Goal: Check status

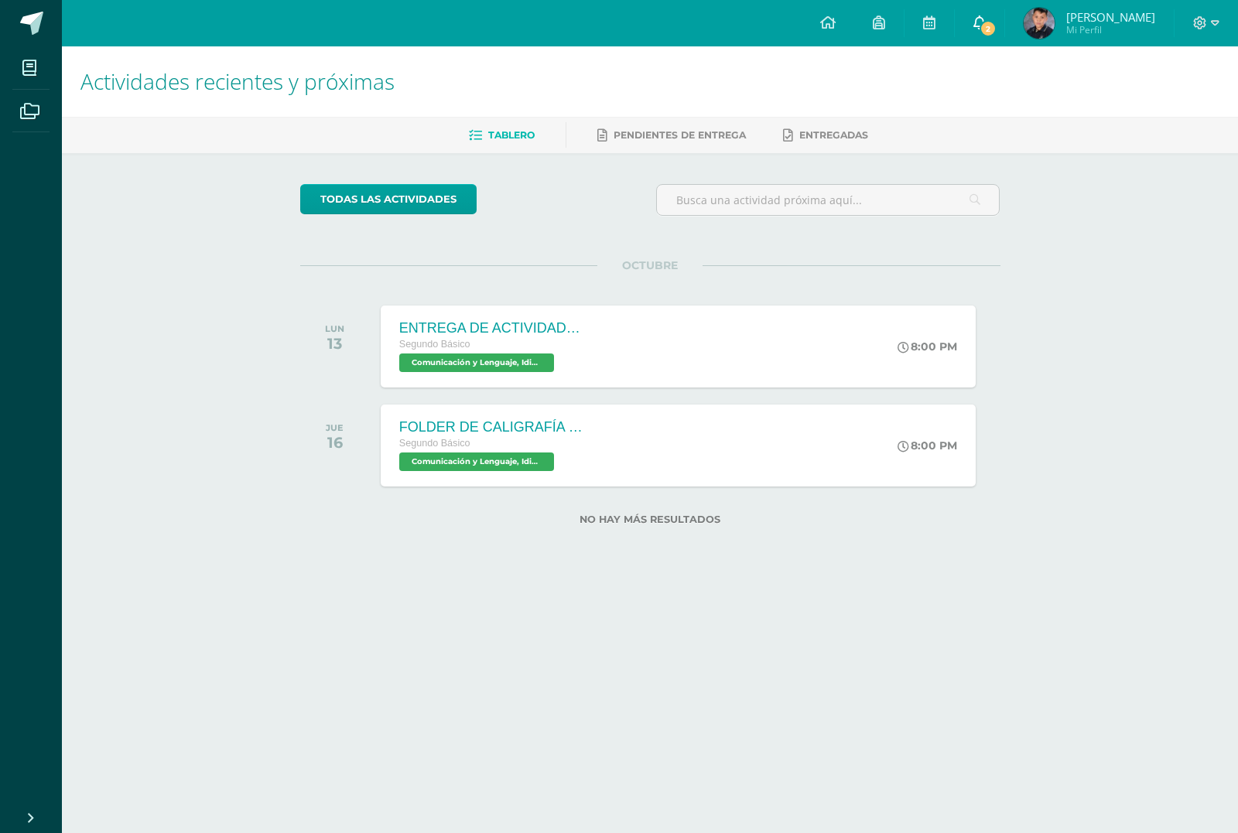
click at [982, 26] on span "2" at bounding box center [988, 28] width 17 height 17
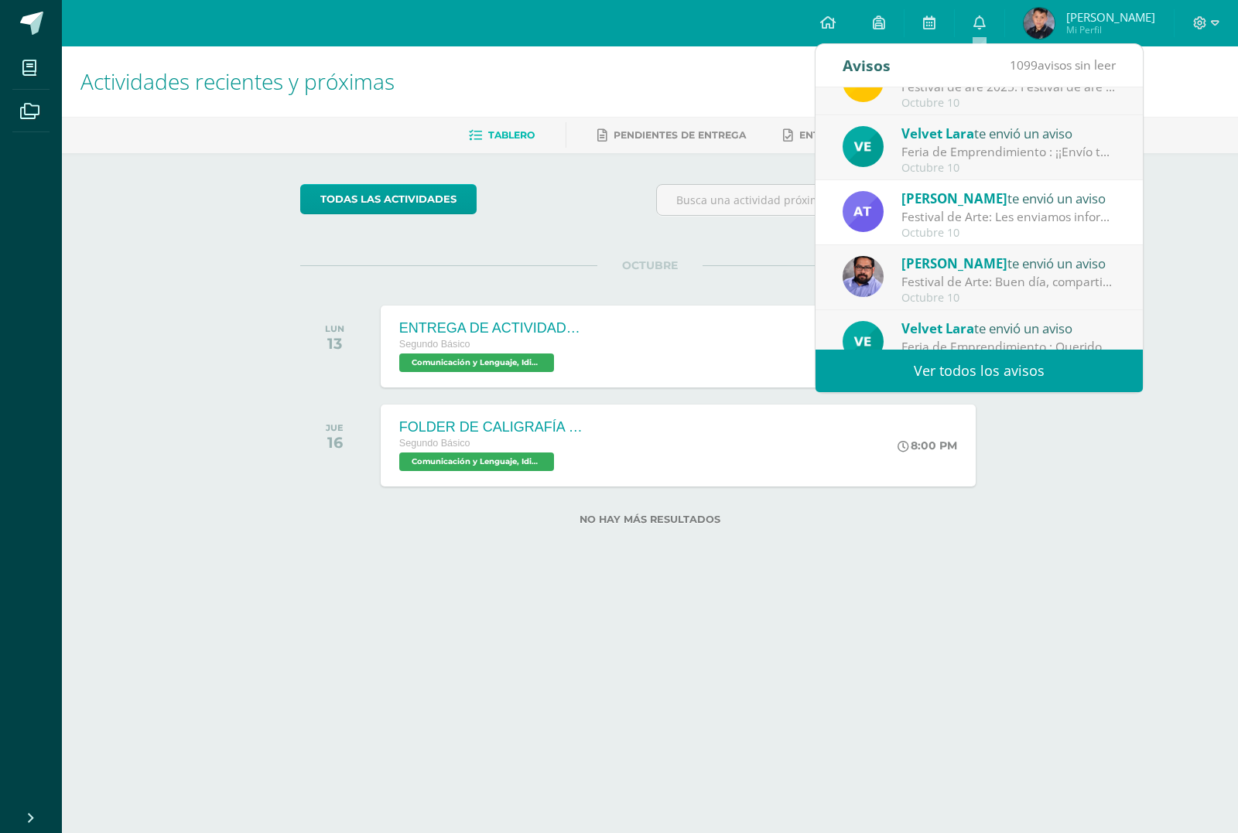
scroll to position [77, 0]
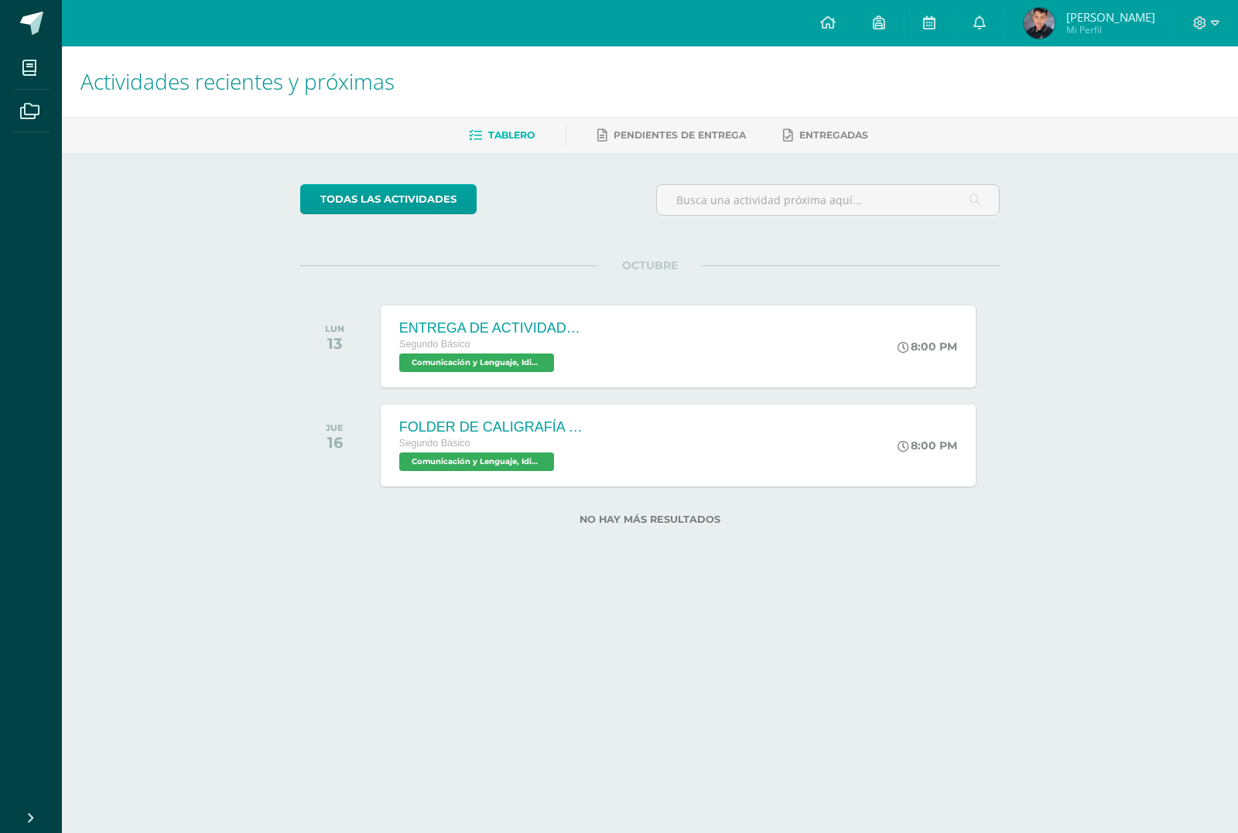
click at [1086, 37] on span "[PERSON_NAME] Mi Perfil" at bounding box center [1090, 23] width 138 height 31
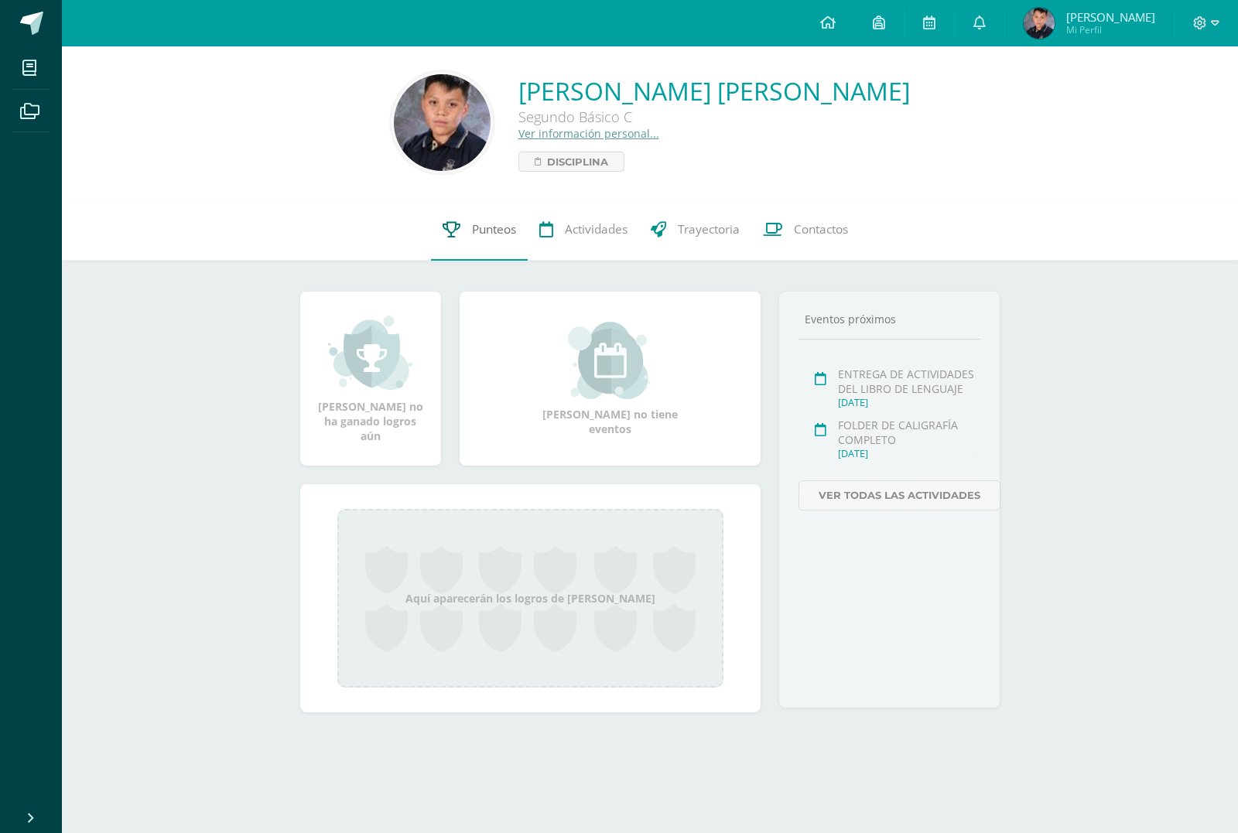
click at [490, 237] on span "Punteos" at bounding box center [494, 229] width 44 height 16
